Goal: Transaction & Acquisition: Obtain resource

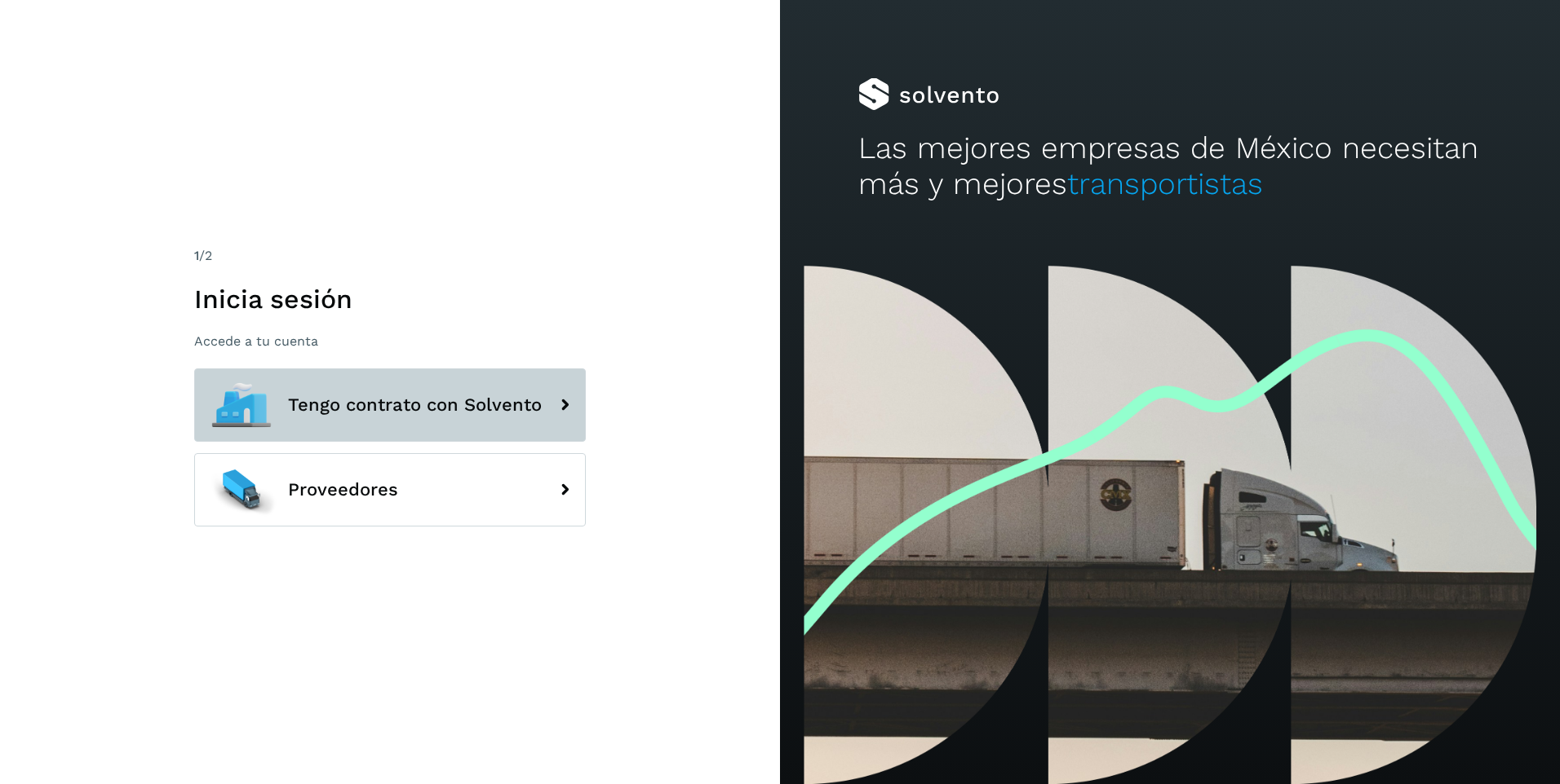
click at [453, 406] on span "Tengo contrato con Solvento" at bounding box center [415, 405] width 254 height 19
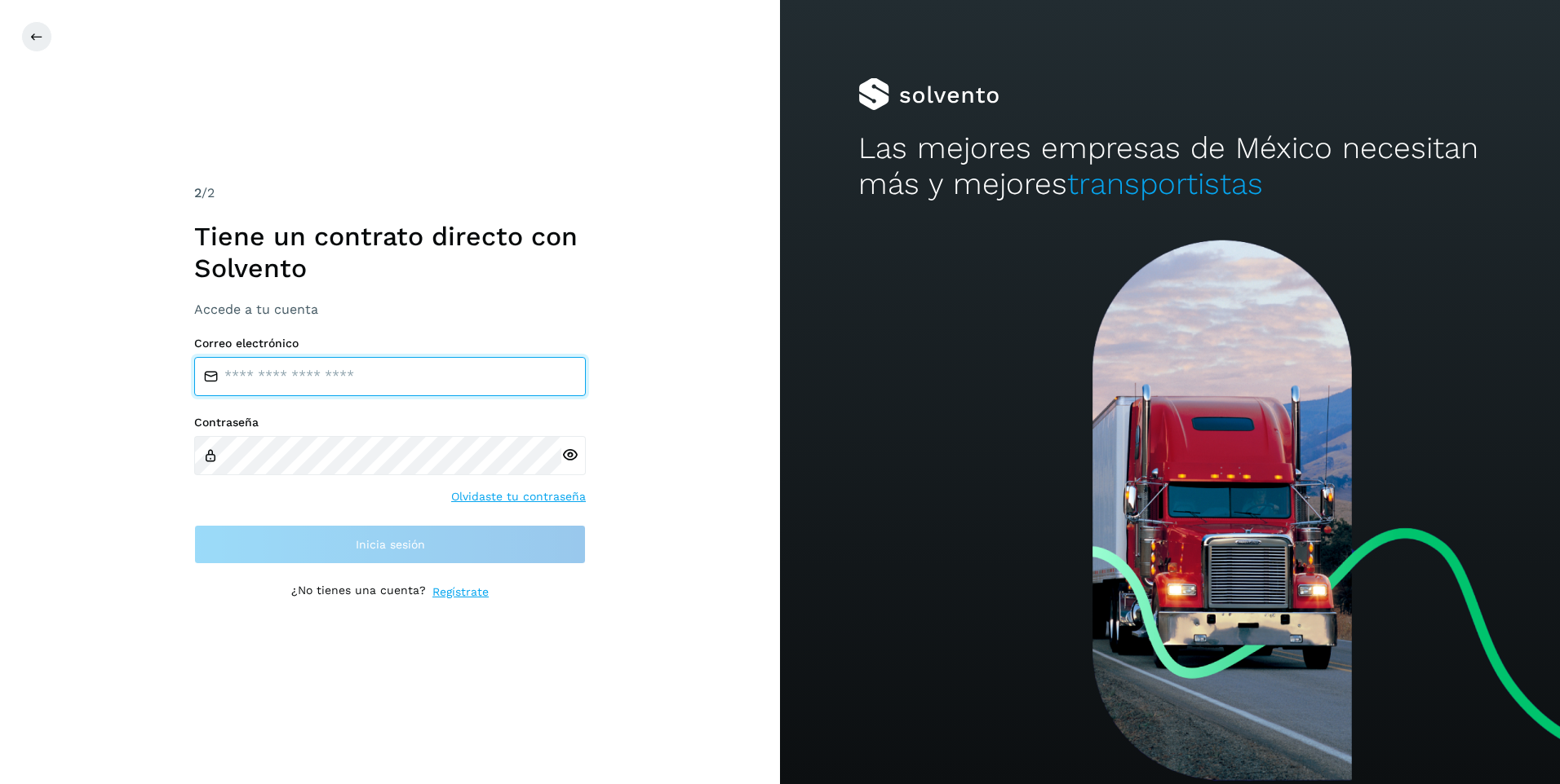
type input "**********"
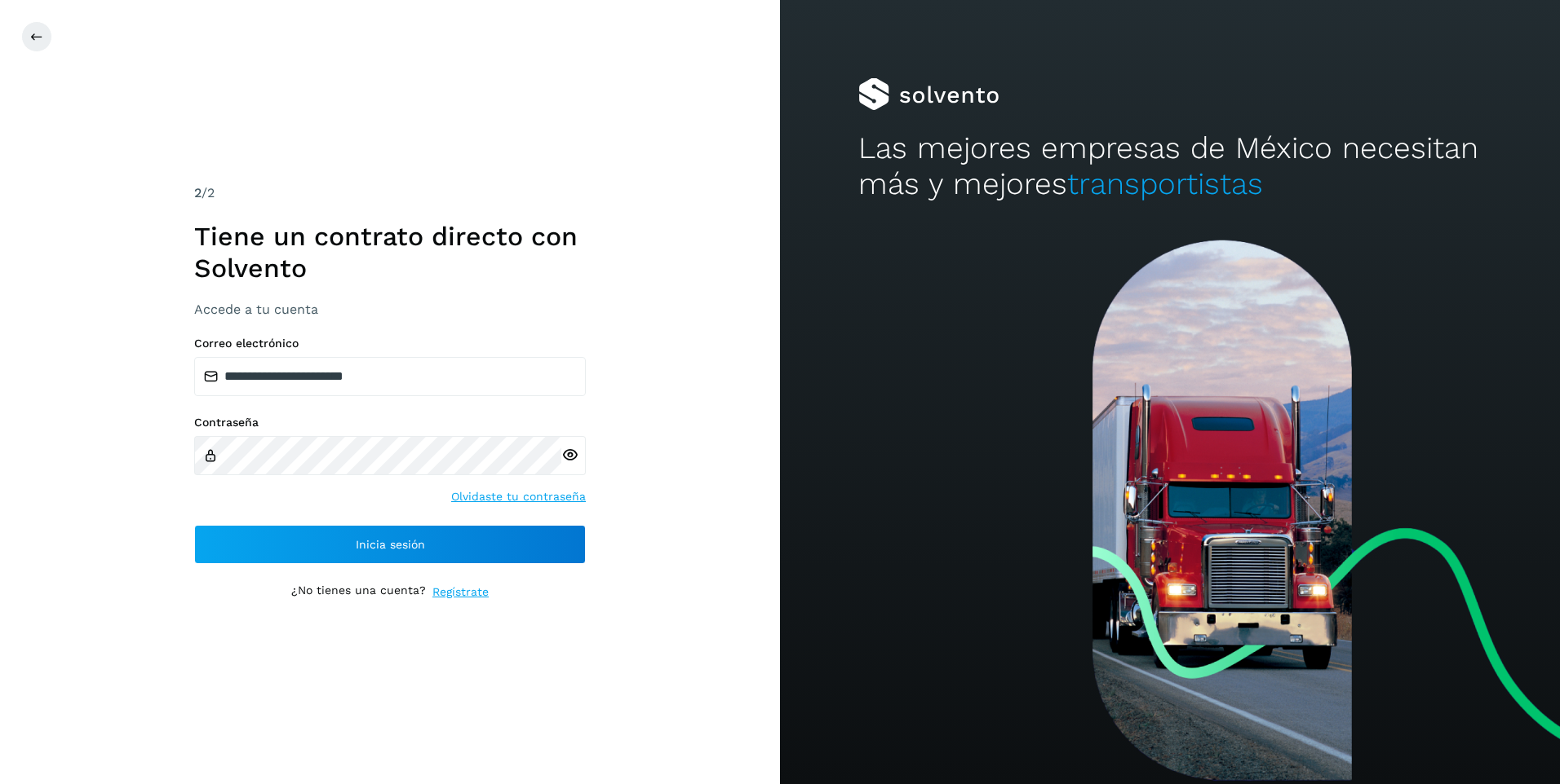
click at [568, 457] on icon at bounding box center [569, 455] width 17 height 17
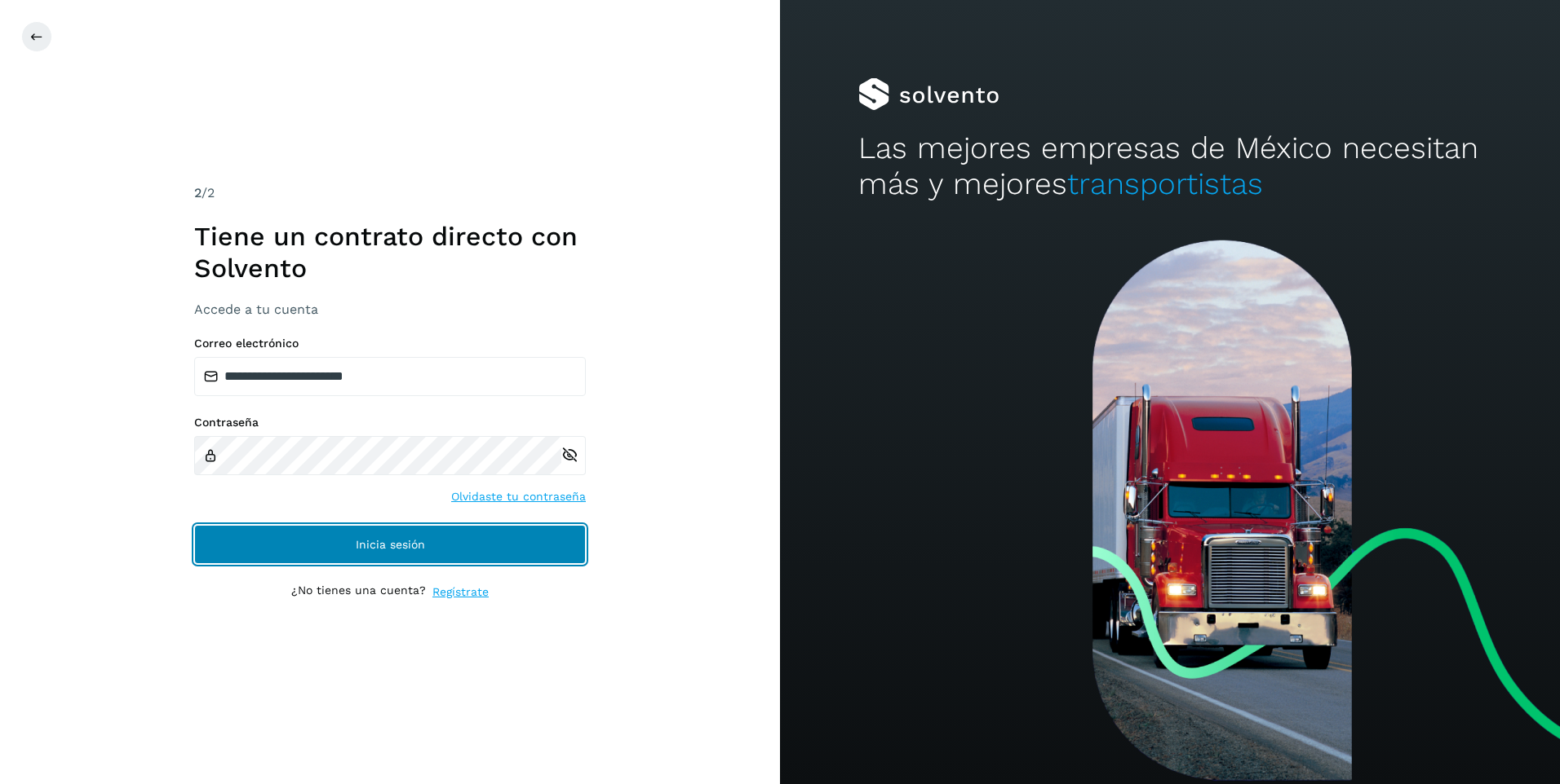
click at [491, 531] on button "Inicia sesión" at bounding box center [390, 545] width 392 height 39
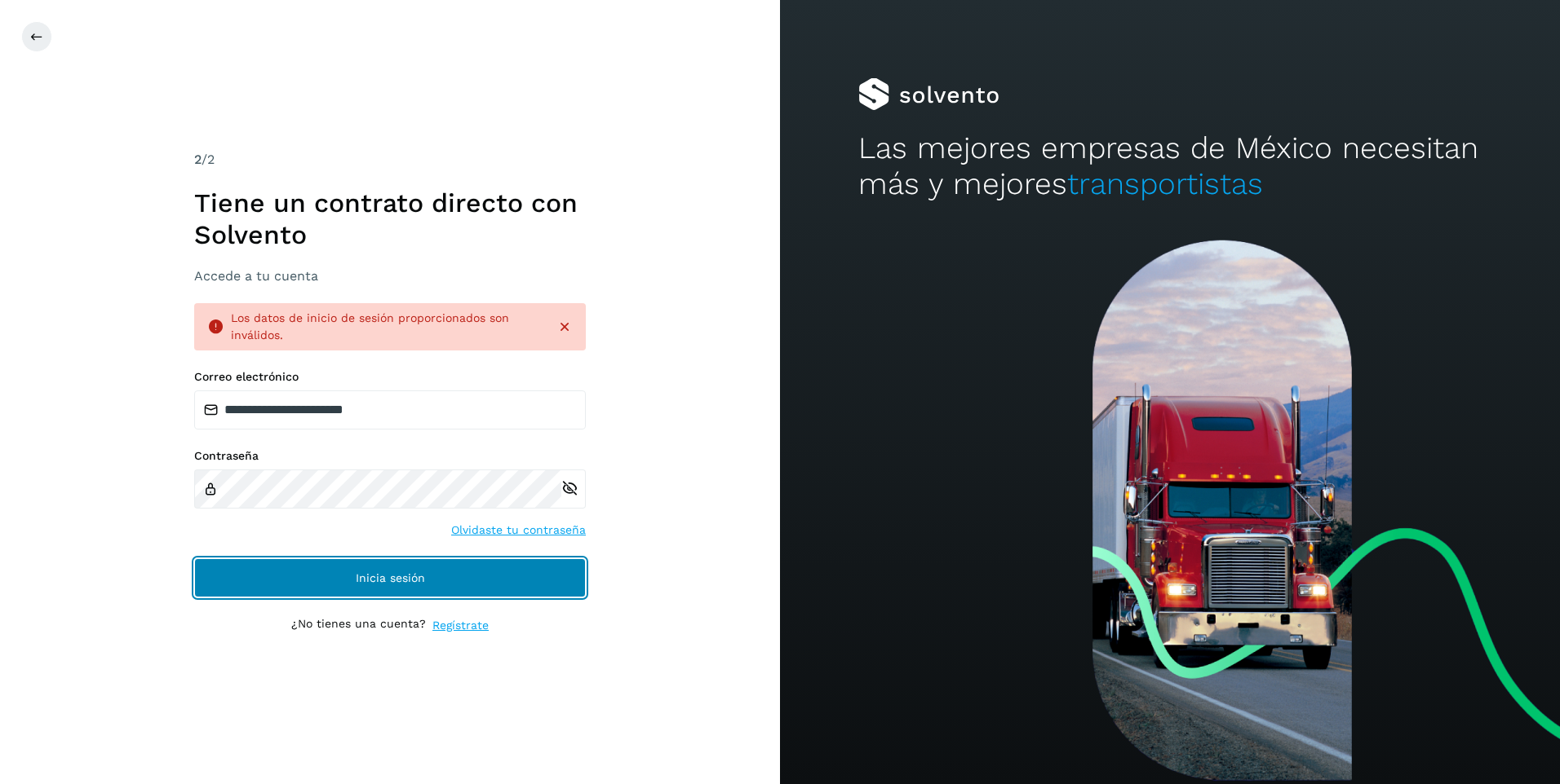
click at [440, 583] on button "Inicia sesión" at bounding box center [390, 578] width 392 height 39
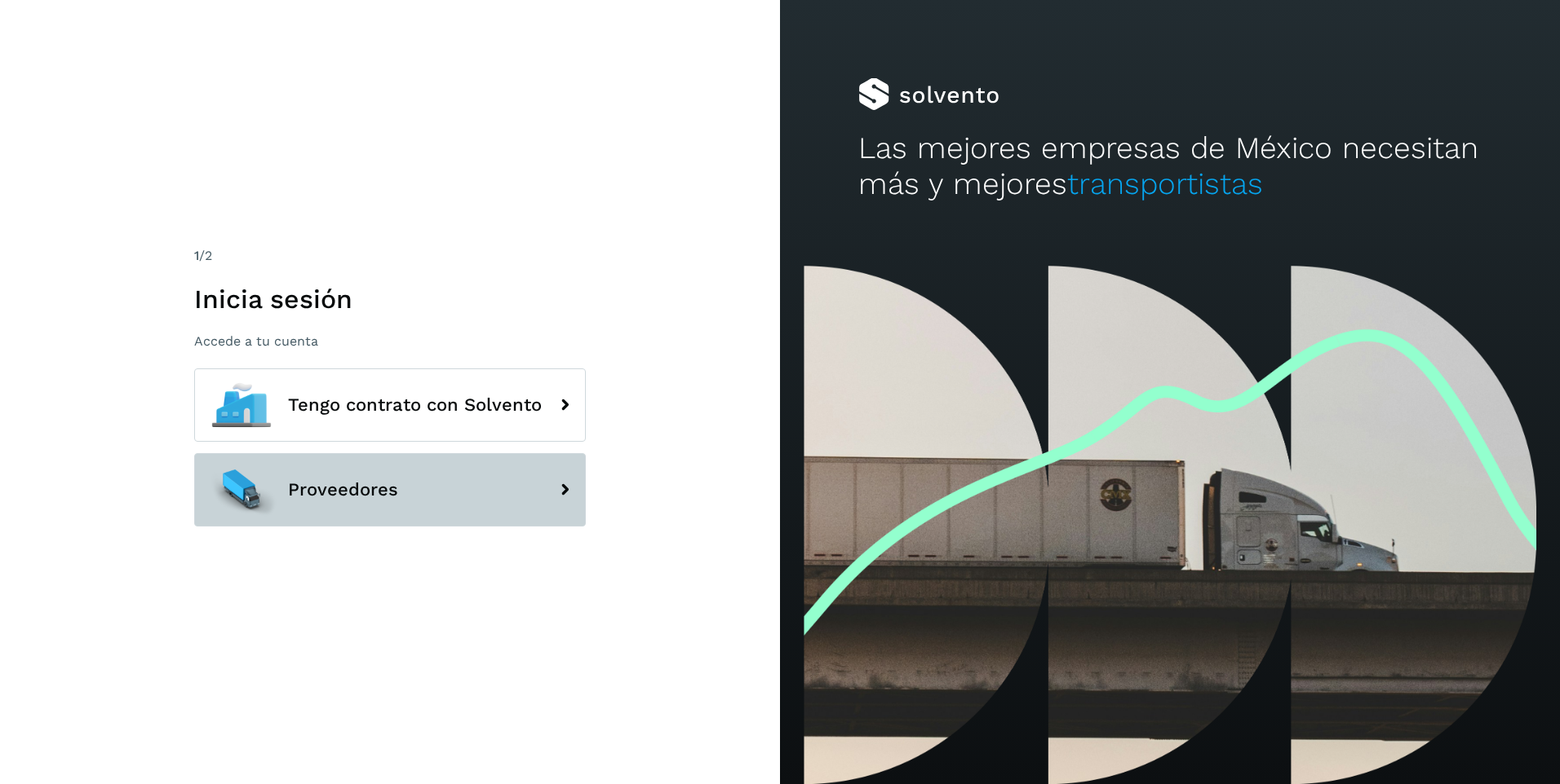
click at [501, 487] on button "Proveedores" at bounding box center [390, 489] width 392 height 73
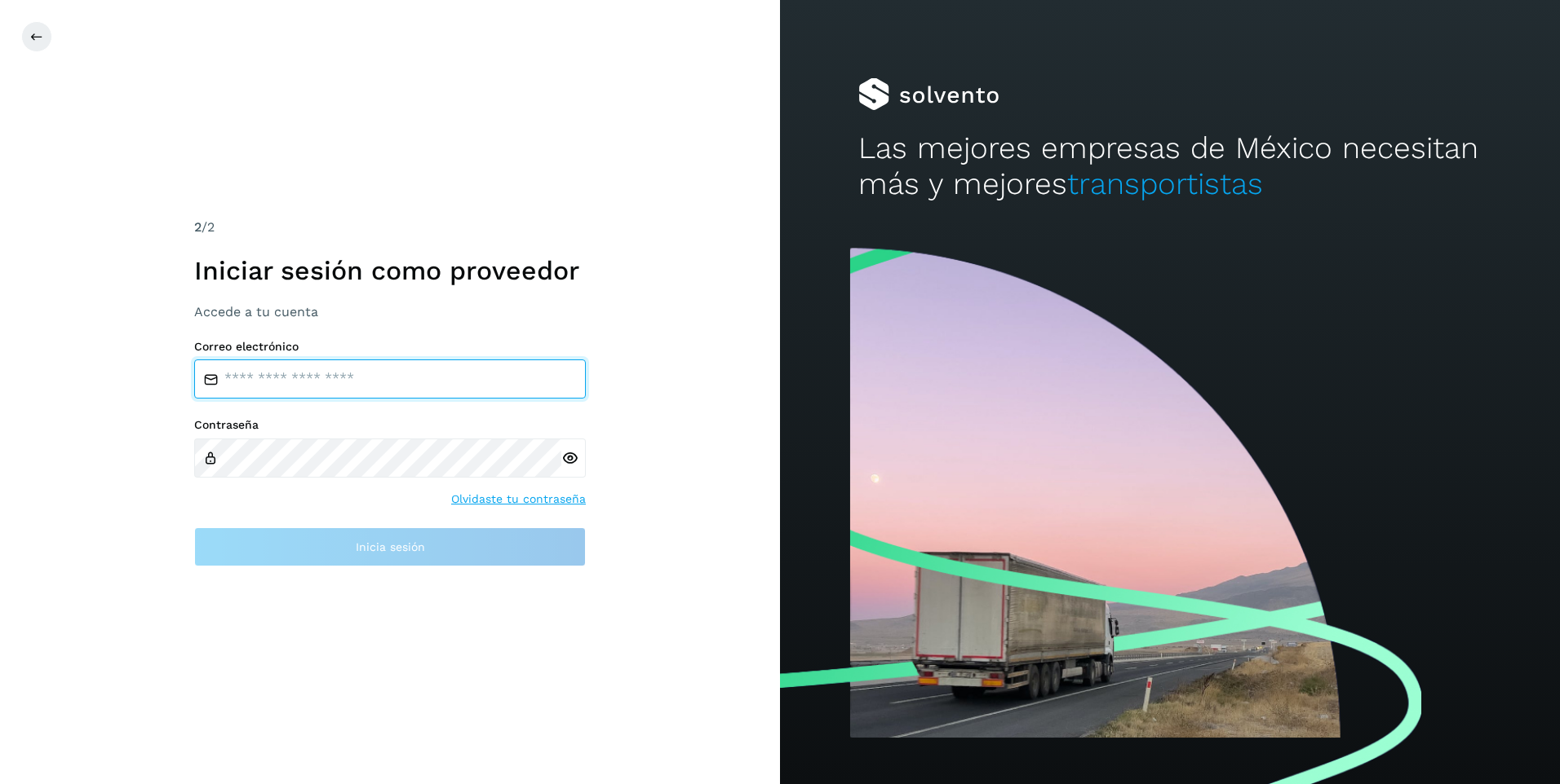
type input "**********"
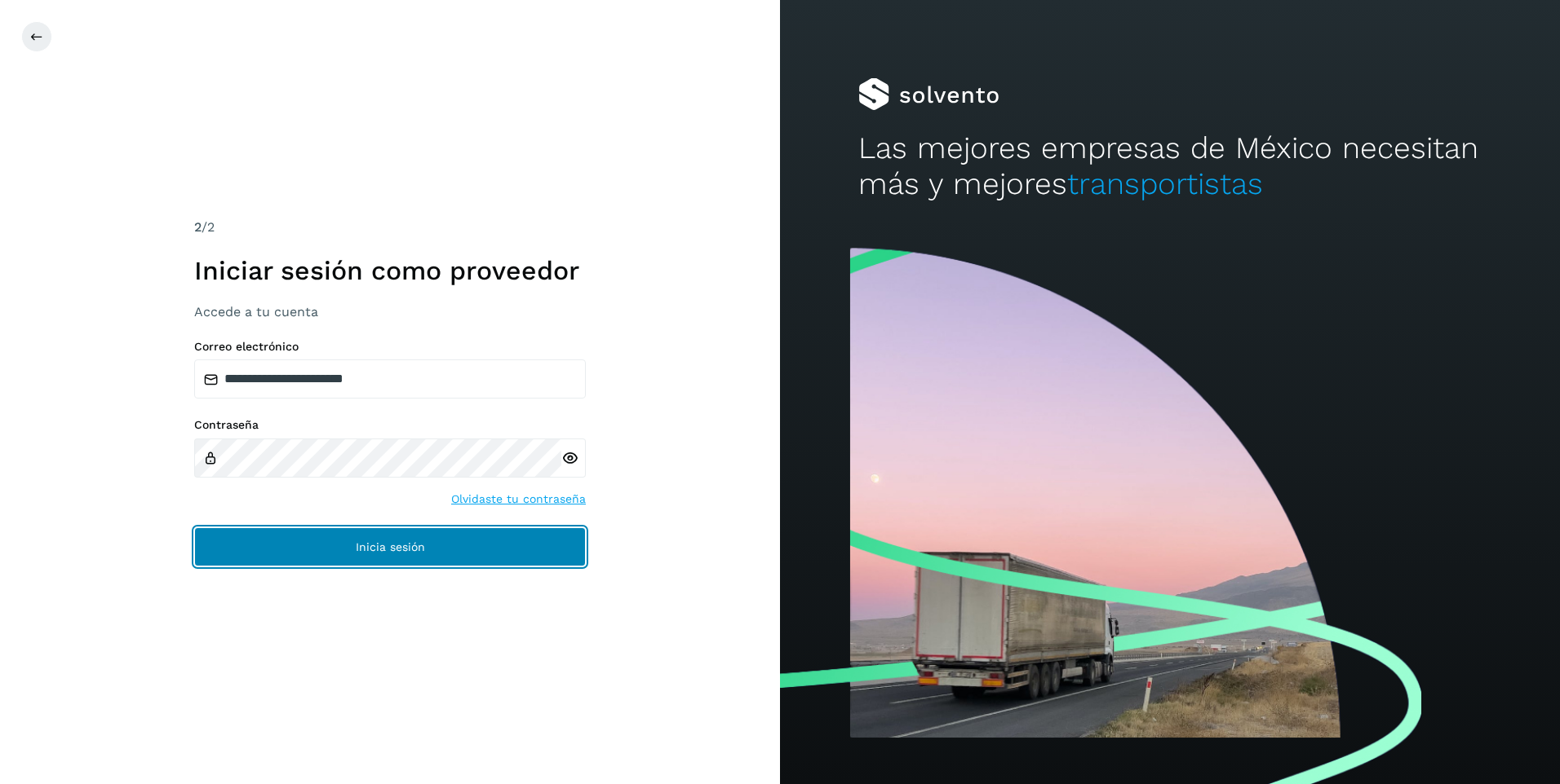
click at [465, 539] on button "Inicia sesión" at bounding box center [390, 546] width 392 height 39
click at [361, 545] on span "Inicia sesión" at bounding box center [390, 546] width 70 height 11
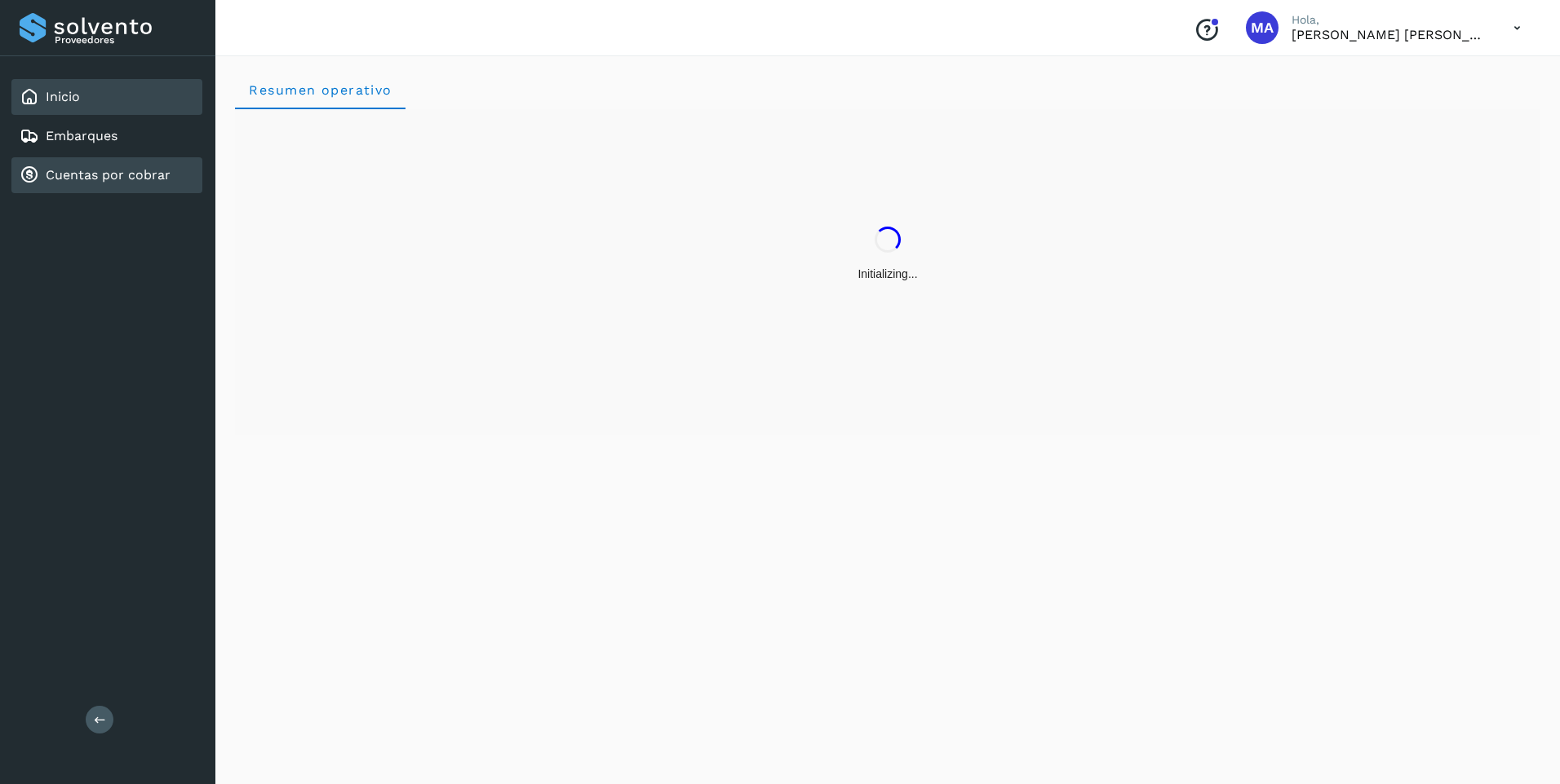
click at [59, 173] on link "Cuentas por cobrar" at bounding box center [108, 175] width 125 height 16
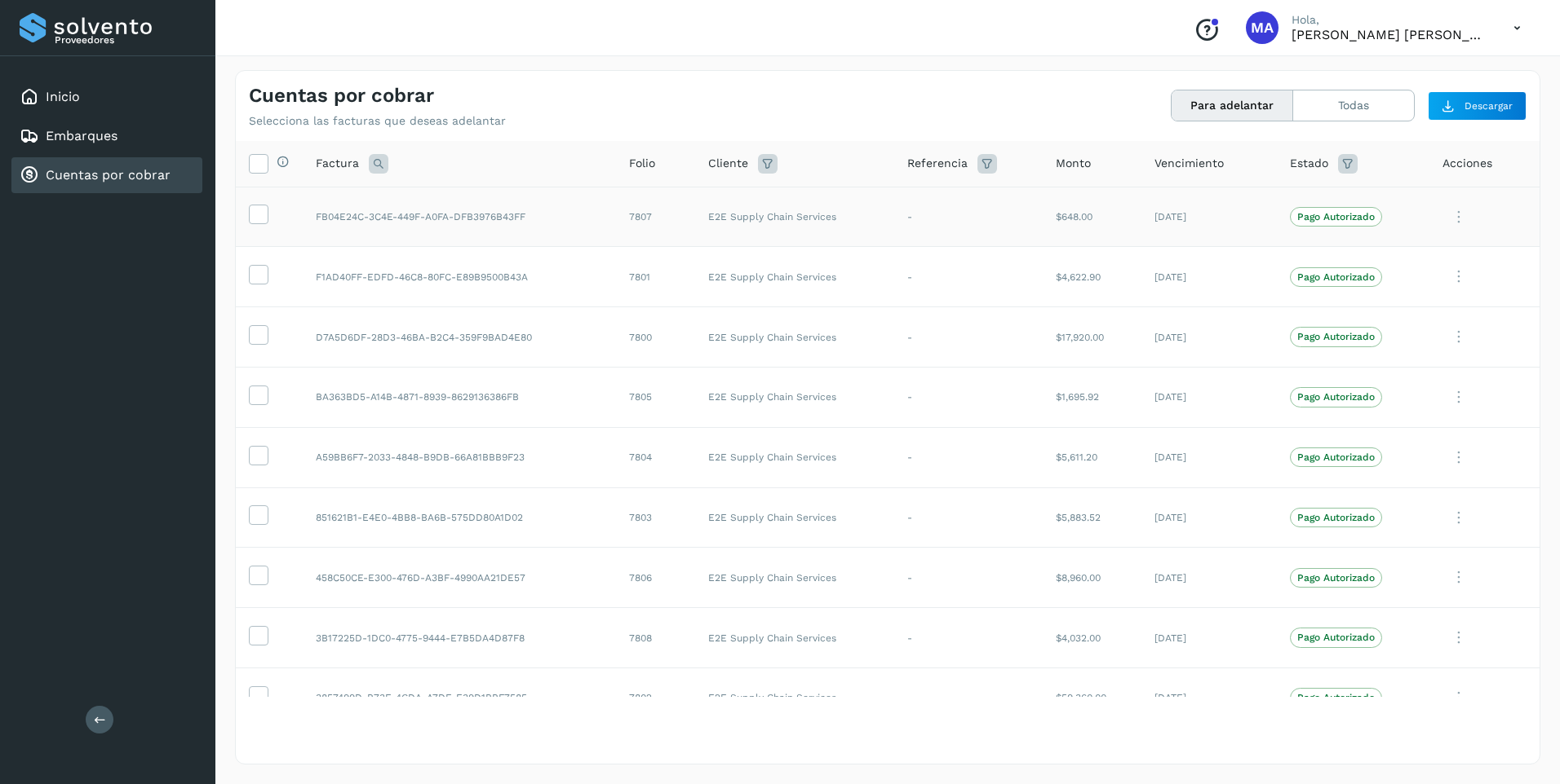
scroll to position [82, 0]
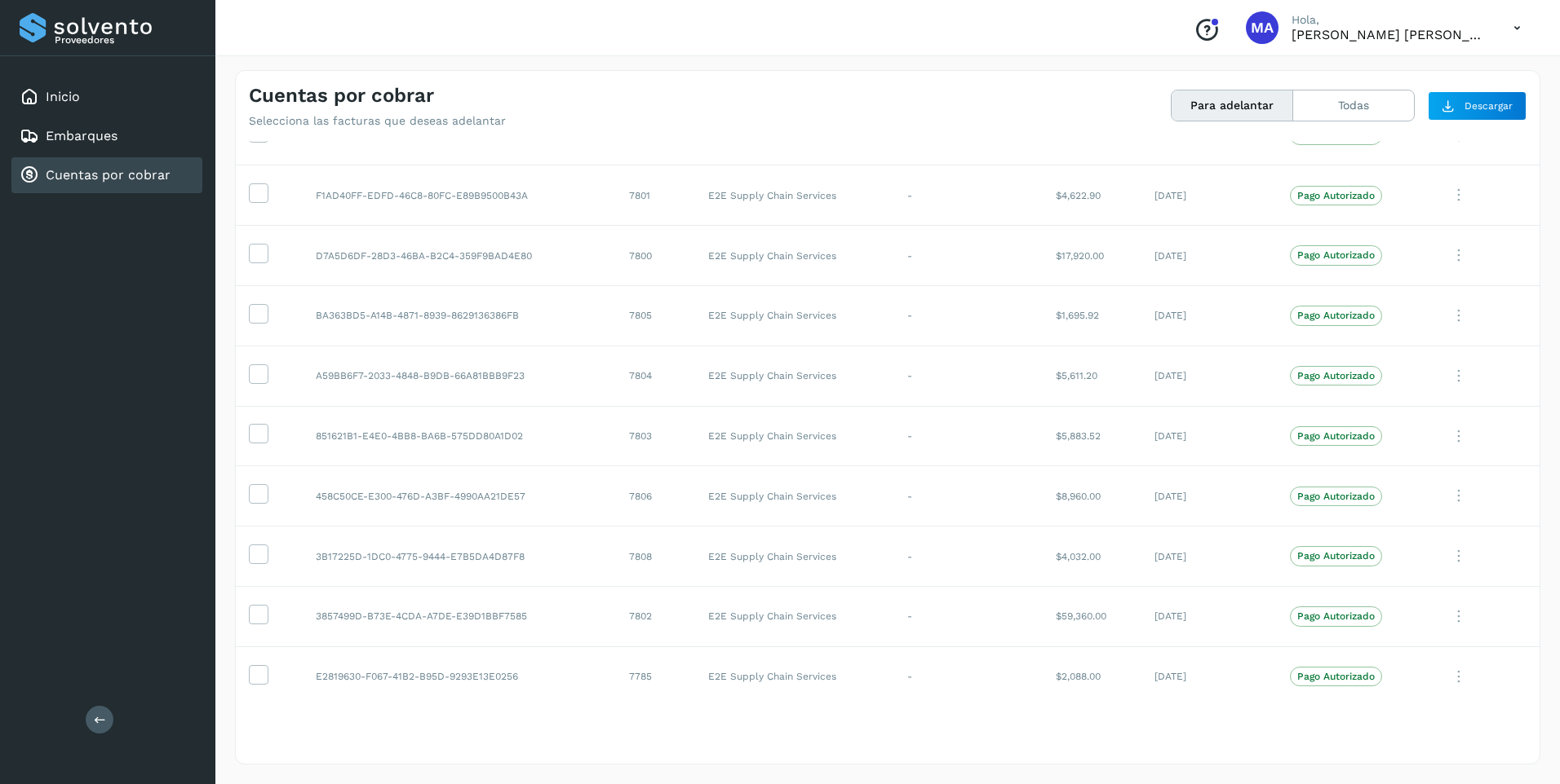
click at [922, 111] on div "Cuentas por cobrar Selecciona las facturas que deseas adelantar Para adelantar …" at bounding box center [887, 99] width 1304 height 57
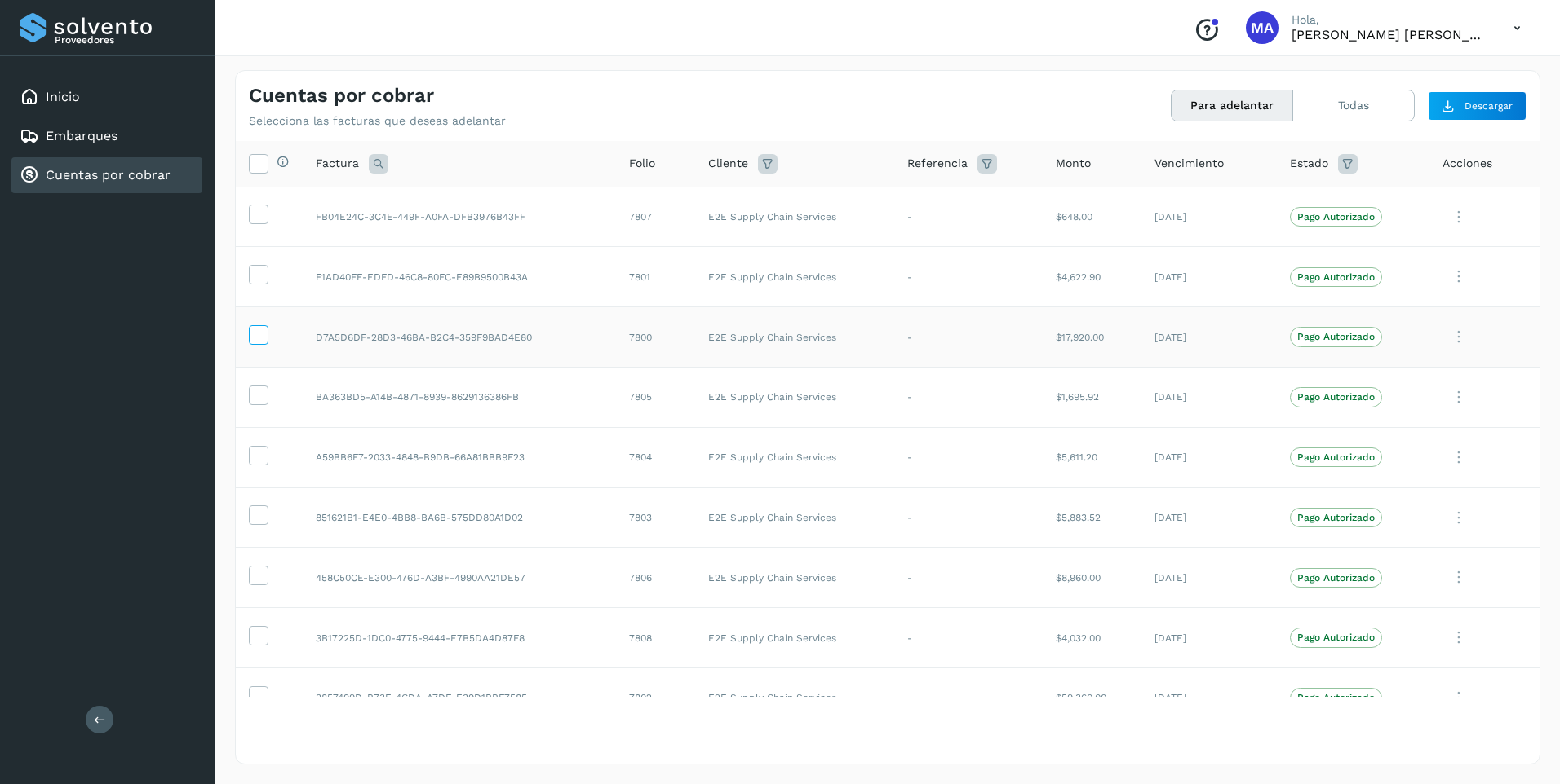
click at [261, 339] on icon at bounding box center [258, 333] width 17 height 17
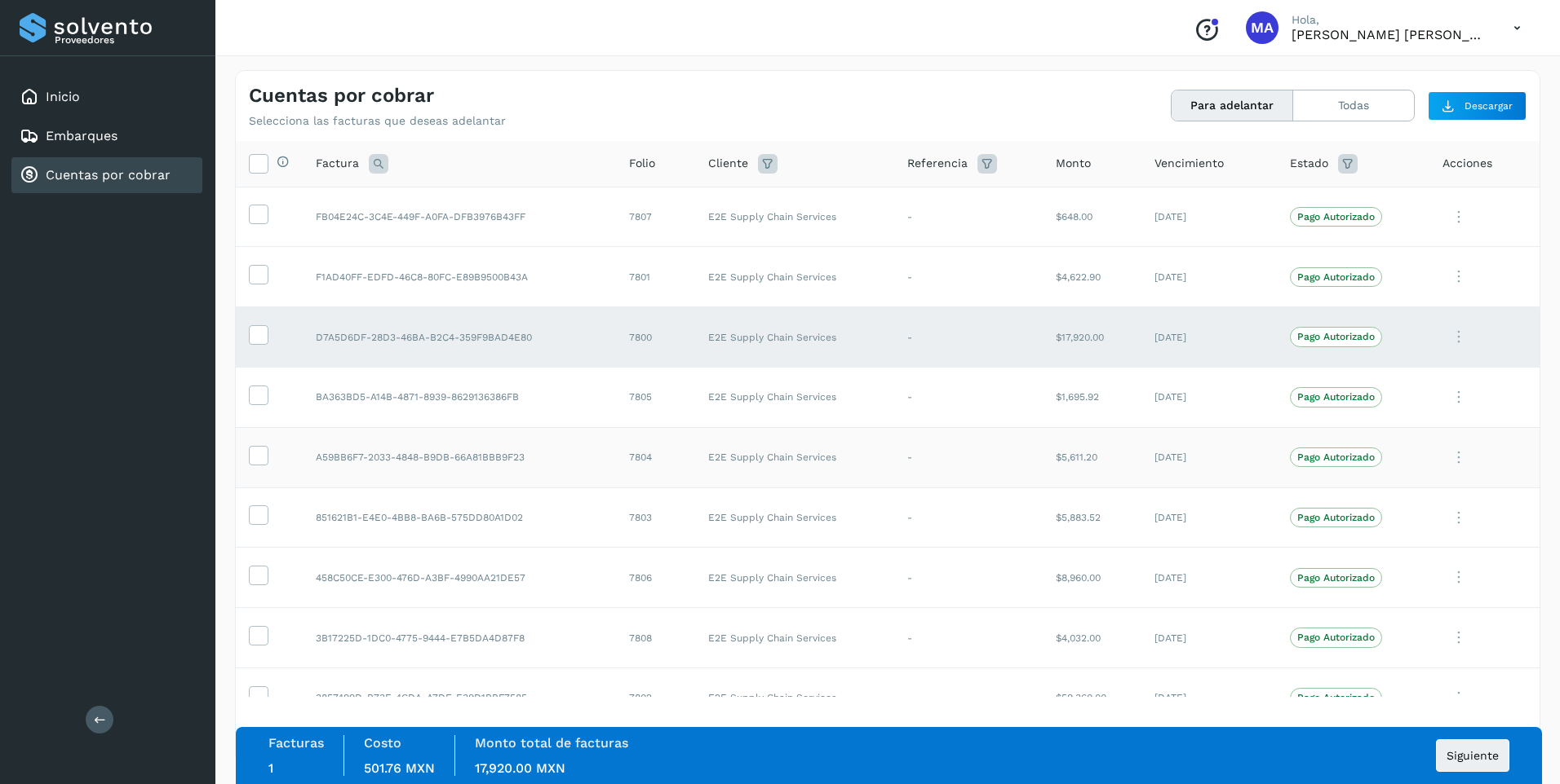
scroll to position [82, 0]
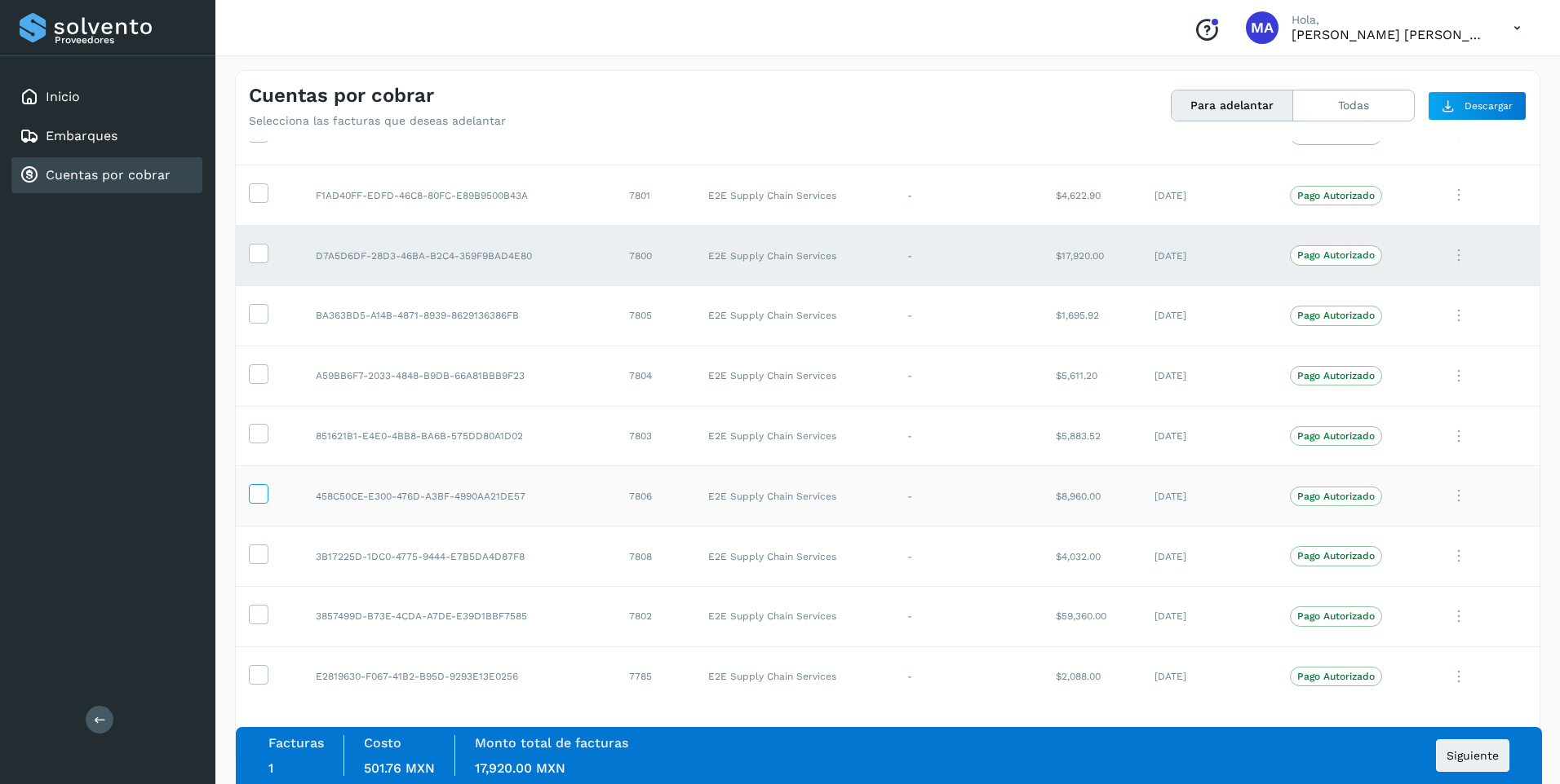
click at [258, 496] on icon at bounding box center [258, 492] width 17 height 17
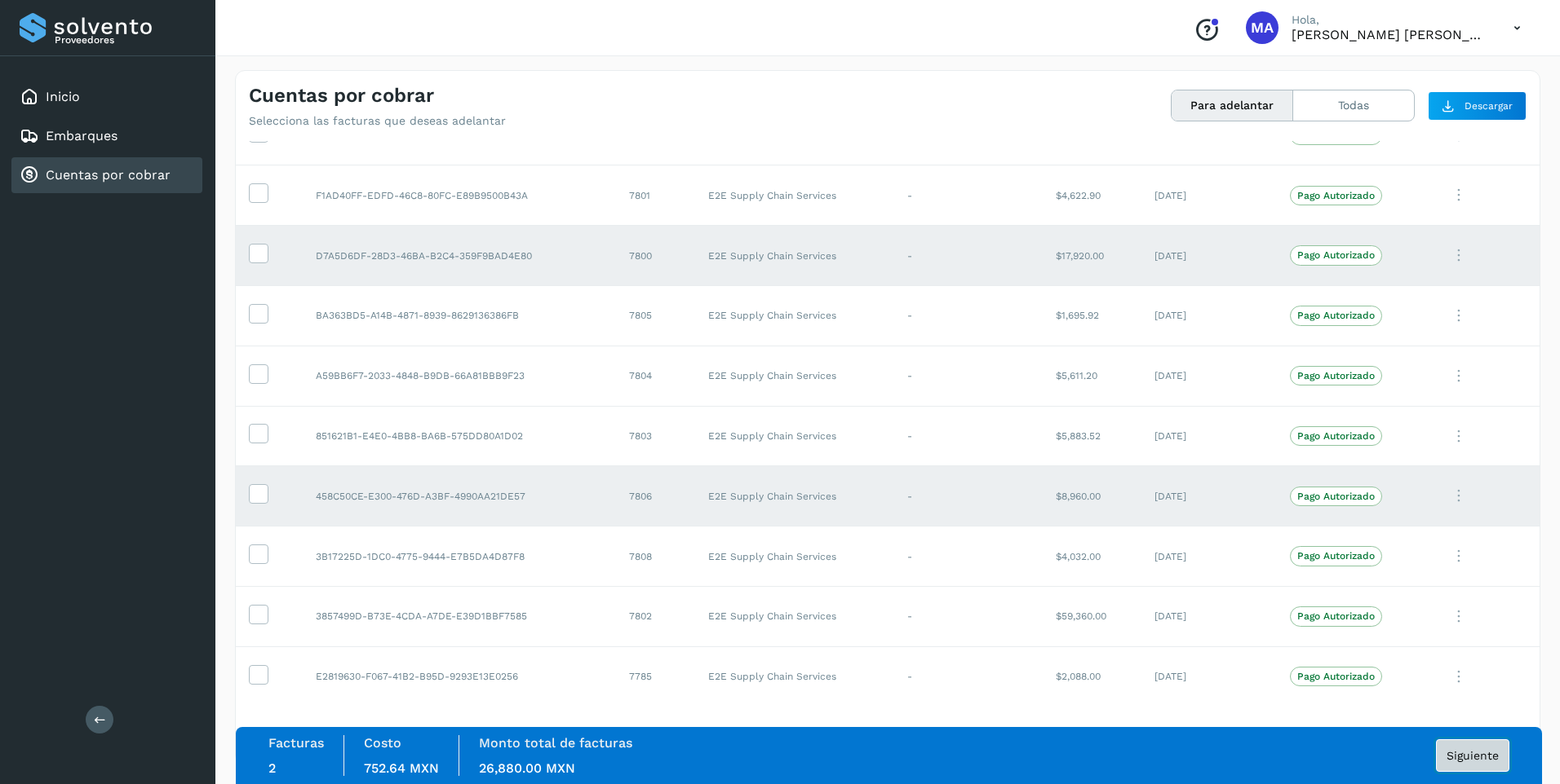
click at [1477, 756] on span "Siguiente" at bounding box center [1472, 755] width 52 height 11
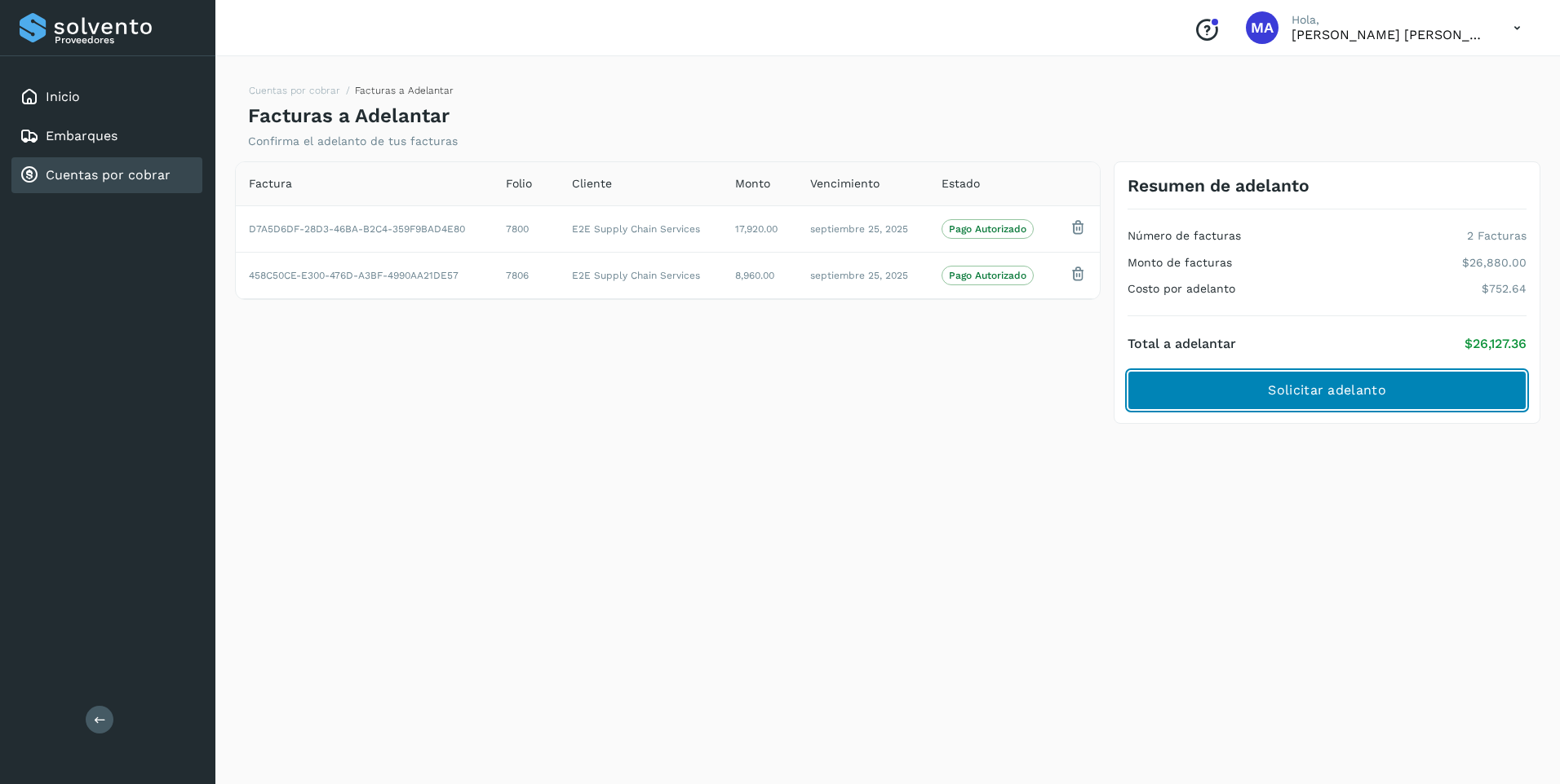
click at [1314, 385] on span "Solicitar adelanto" at bounding box center [1326, 391] width 117 height 18
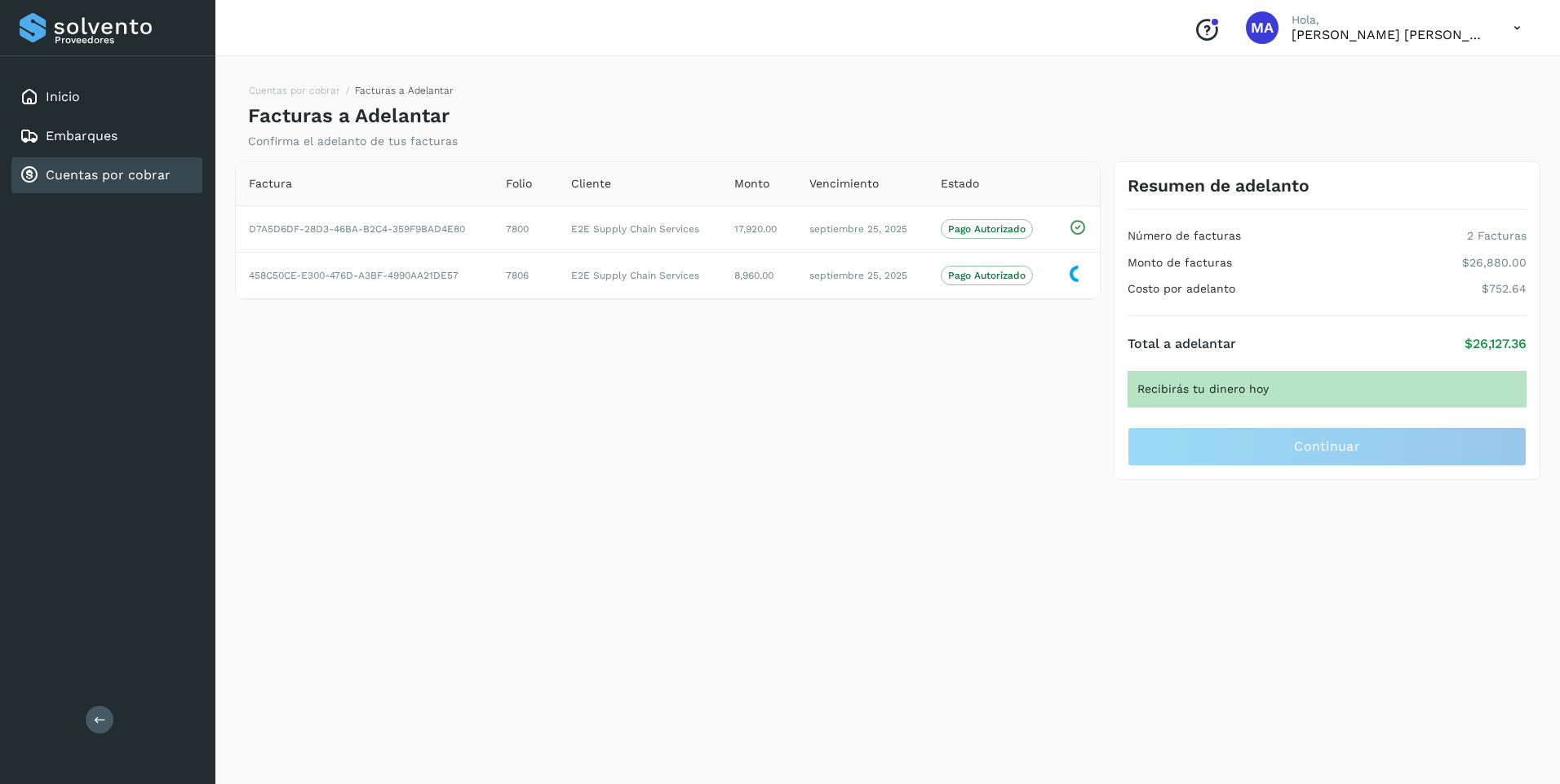
click at [926, 458] on div "Factura Folio Cliente Monto Vencimiento Estado D7A5D6DF-28D3-46BA-B2C4-359F9BAD…" at bounding box center [667, 320] width 879 height 319
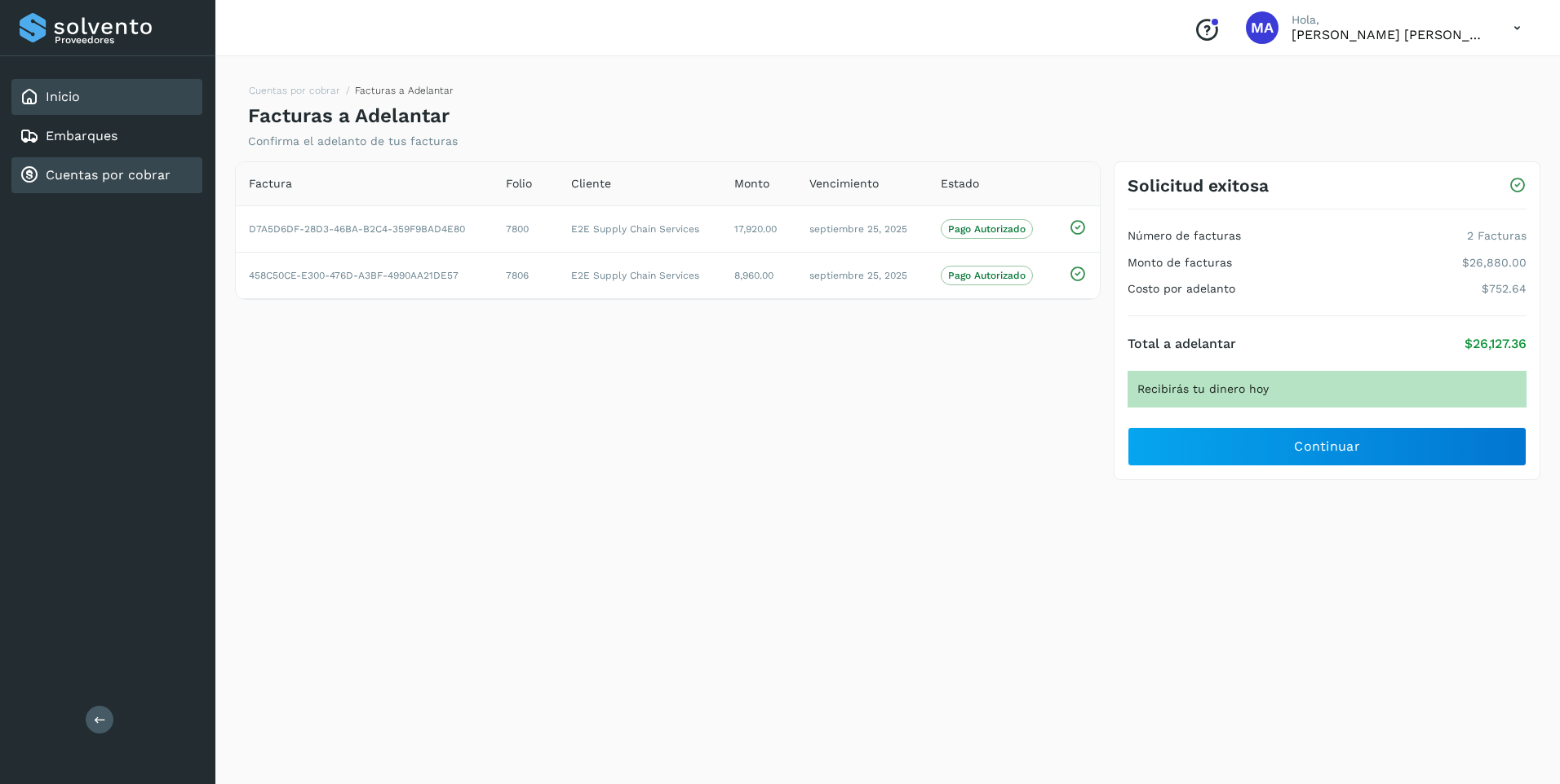
click at [51, 99] on link "Inicio" at bounding box center [63, 97] width 34 height 16
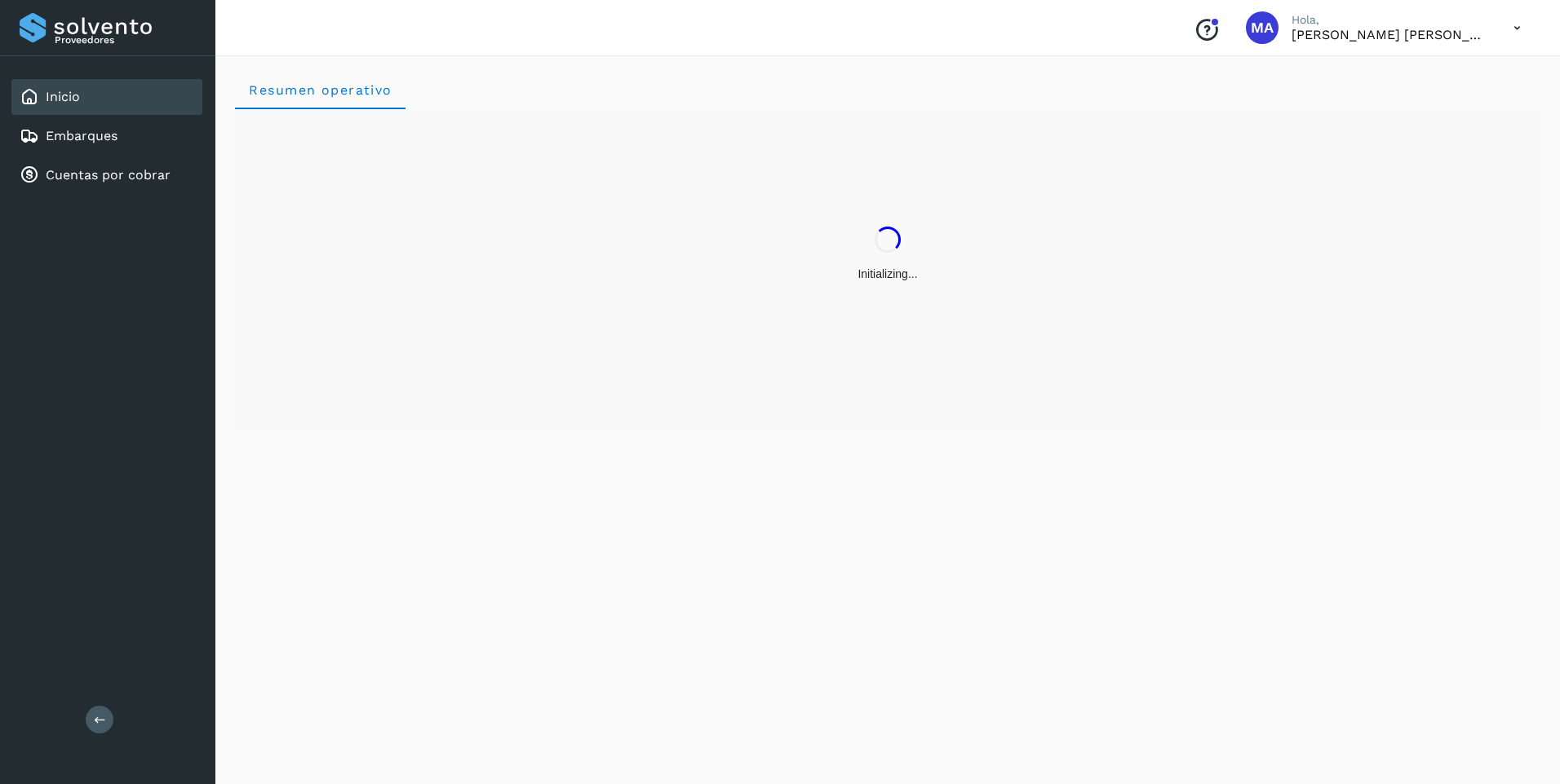
click at [1518, 29] on icon at bounding box center [1517, 28] width 33 height 33
click at [1429, 83] on div "Cerrar sesión" at bounding box center [1435, 73] width 195 height 31
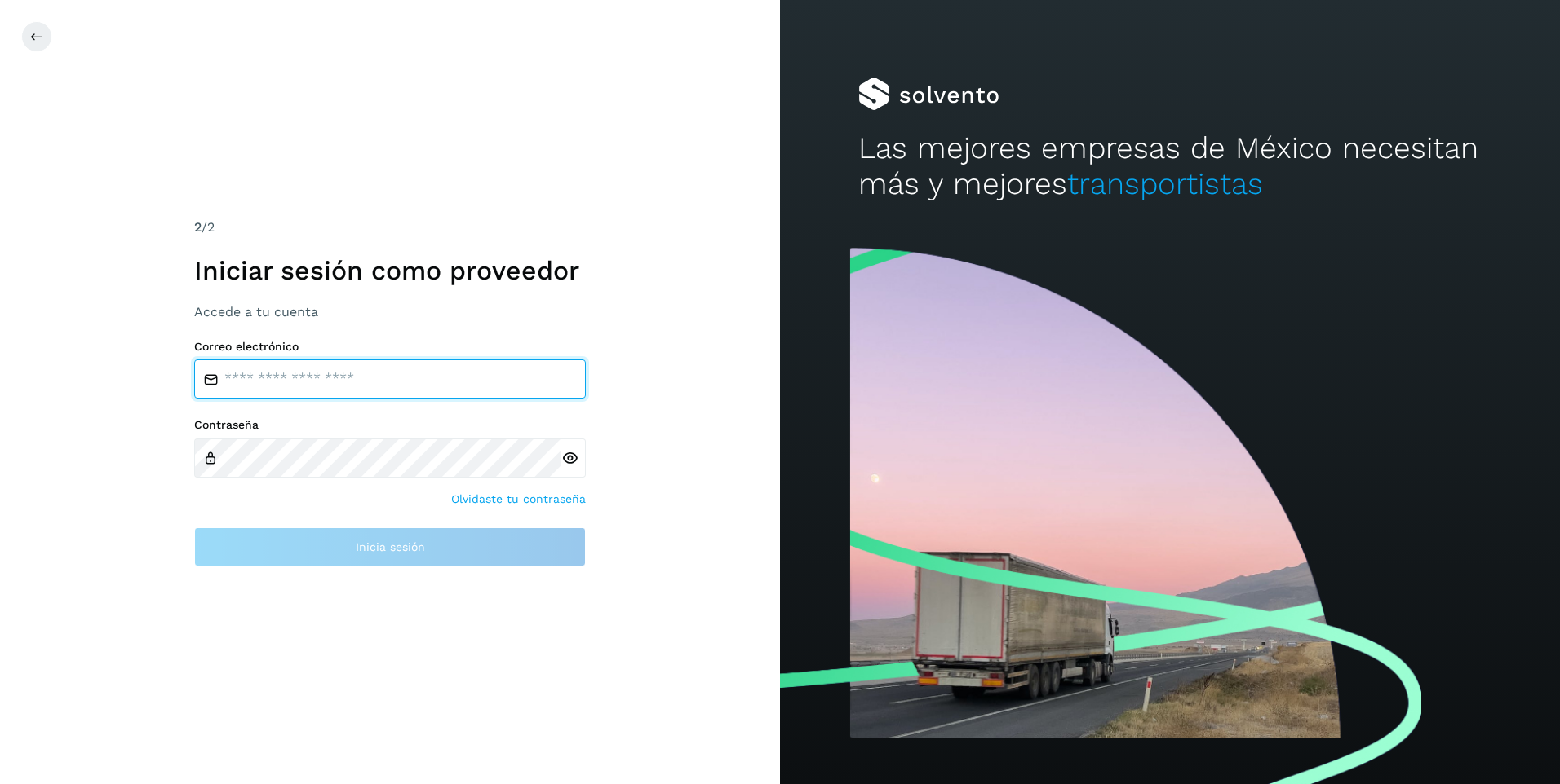
type input "**********"
